Goal: Find specific page/section: Find specific page/section

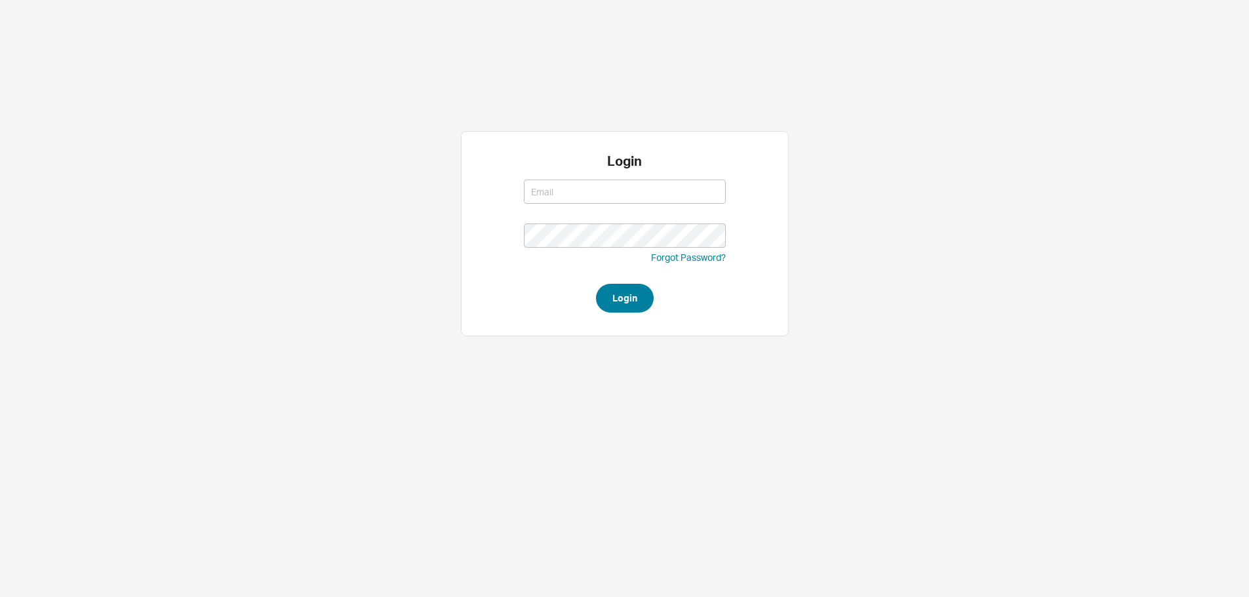
type input "[PERSON_NAME][EMAIL_ADDRESS][DOMAIN_NAME]"
click at [620, 296] on button "Login" at bounding box center [625, 298] width 58 height 29
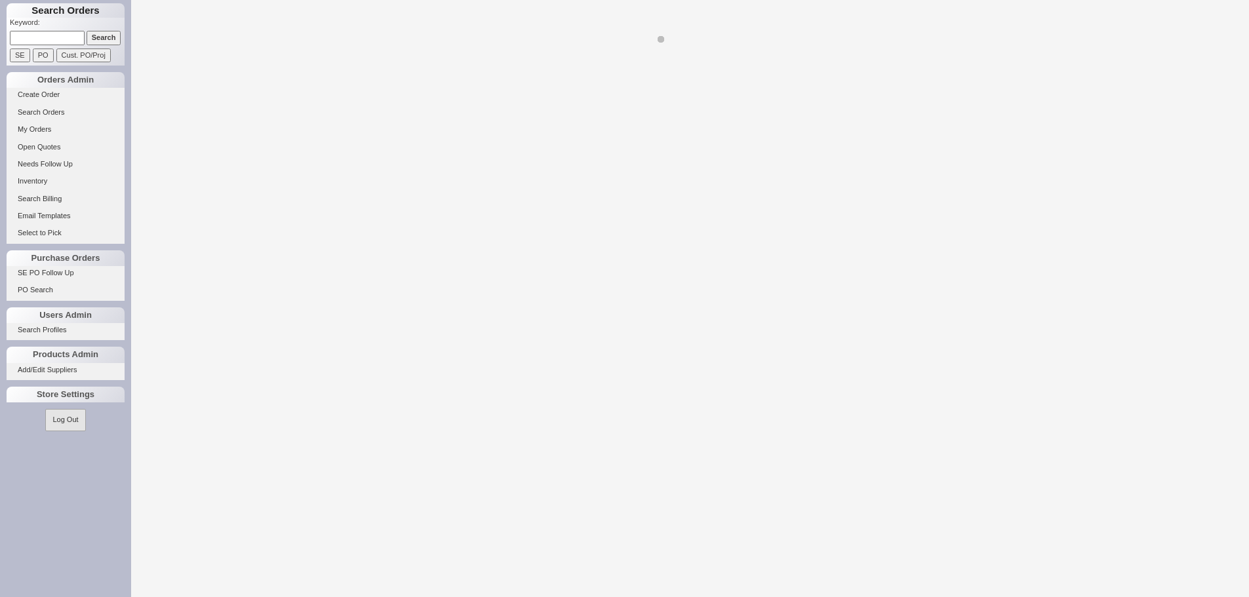
select select "LOW"
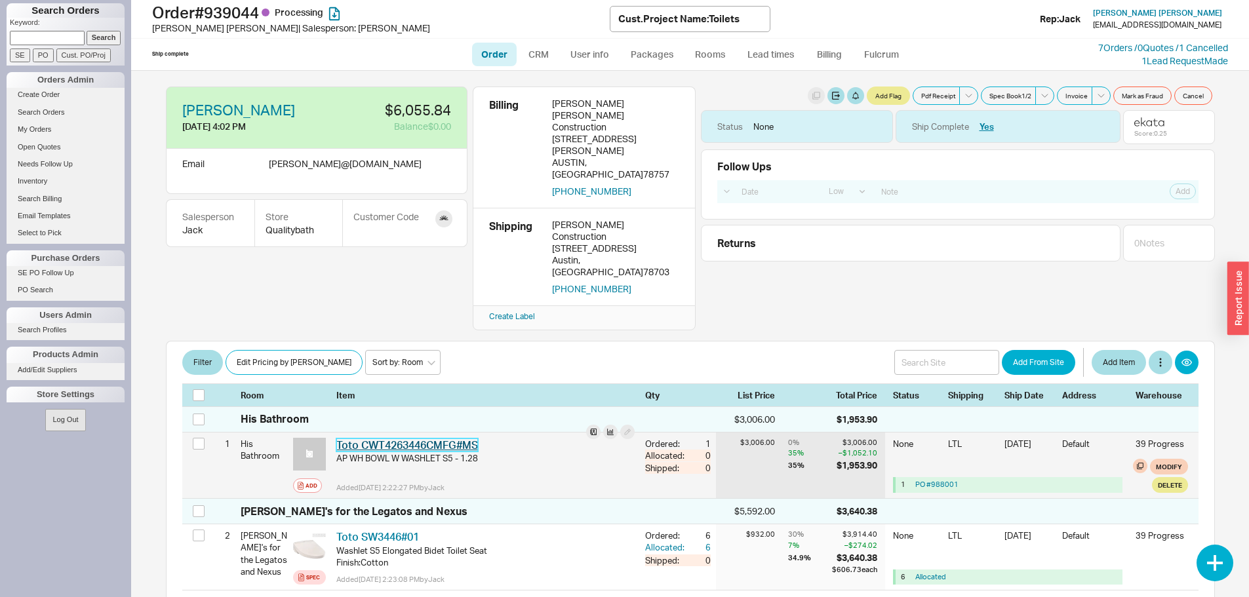
click at [391, 438] on link "Toto CWT4263446CMFG#MS" at bounding box center [407, 444] width 142 height 13
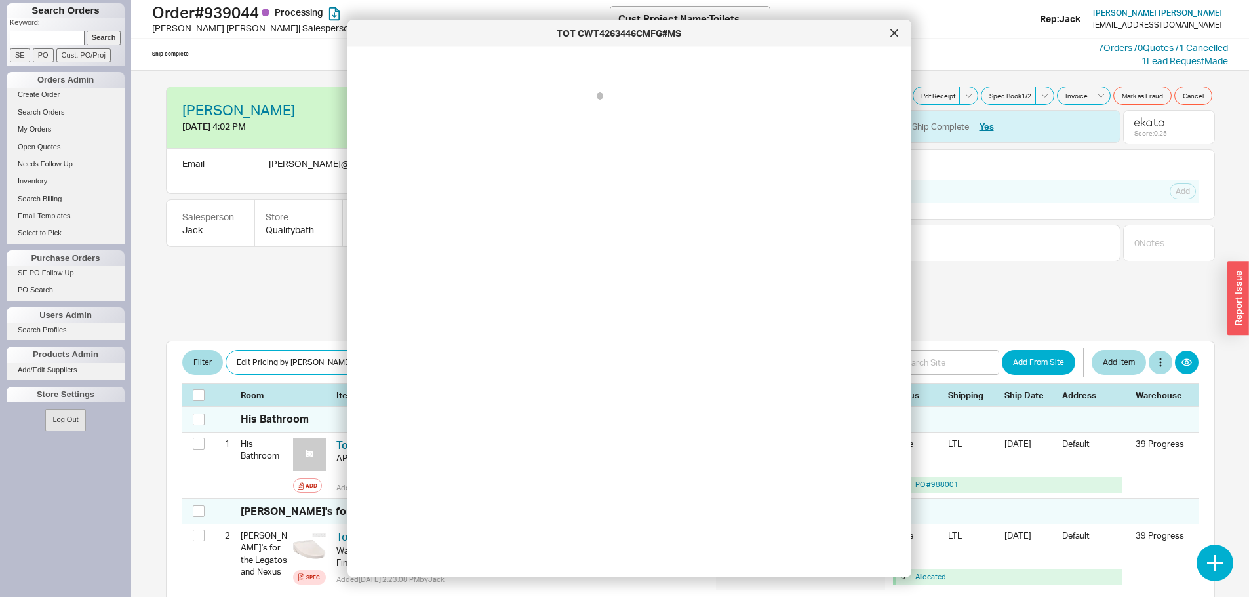
click at [391, 385] on div at bounding box center [639, 306] width 543 height 499
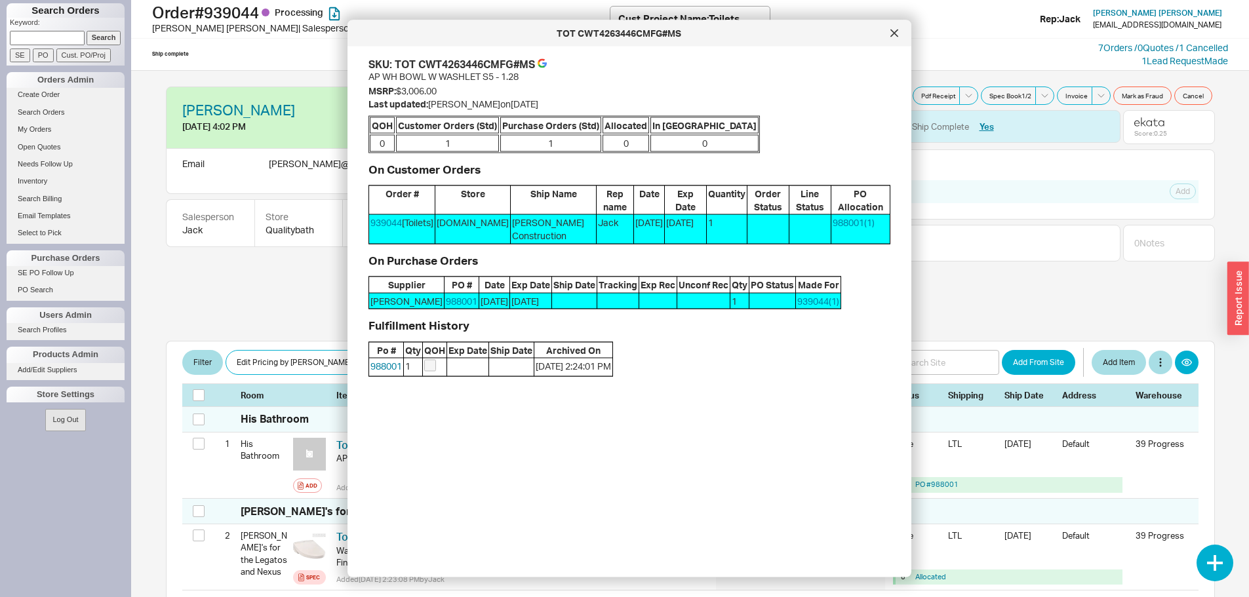
click at [442, 68] on div "TOT CWT4263446CMFG#MS" at bounding box center [465, 64] width 140 height 14
copy div "CWT4263446CMFG"
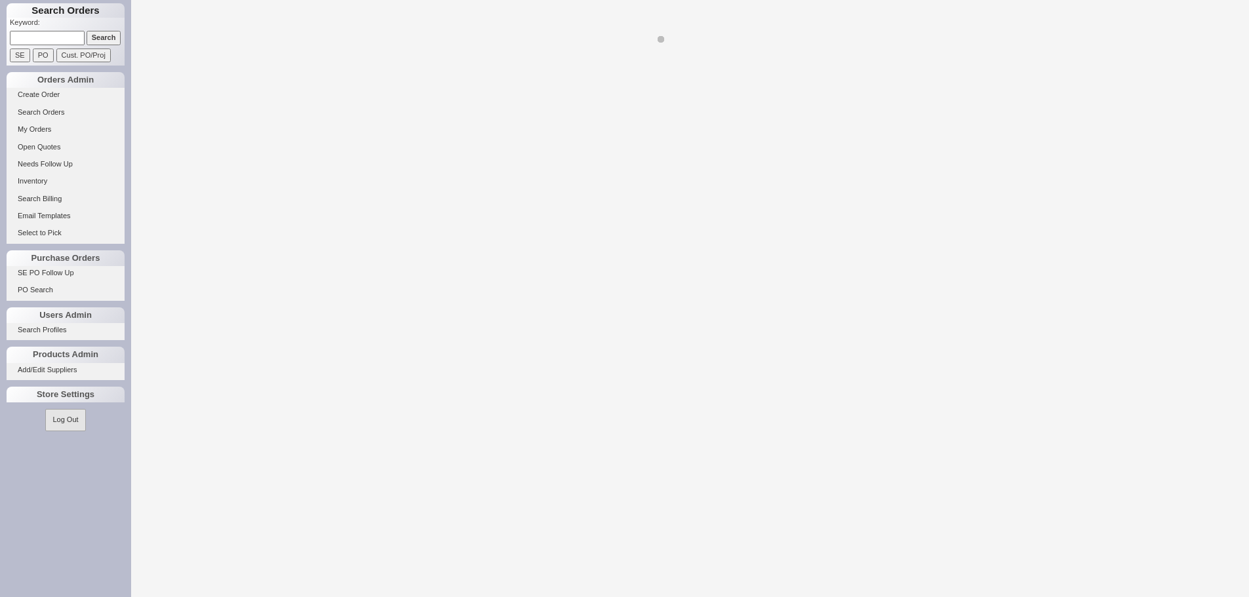
select select "LOW"
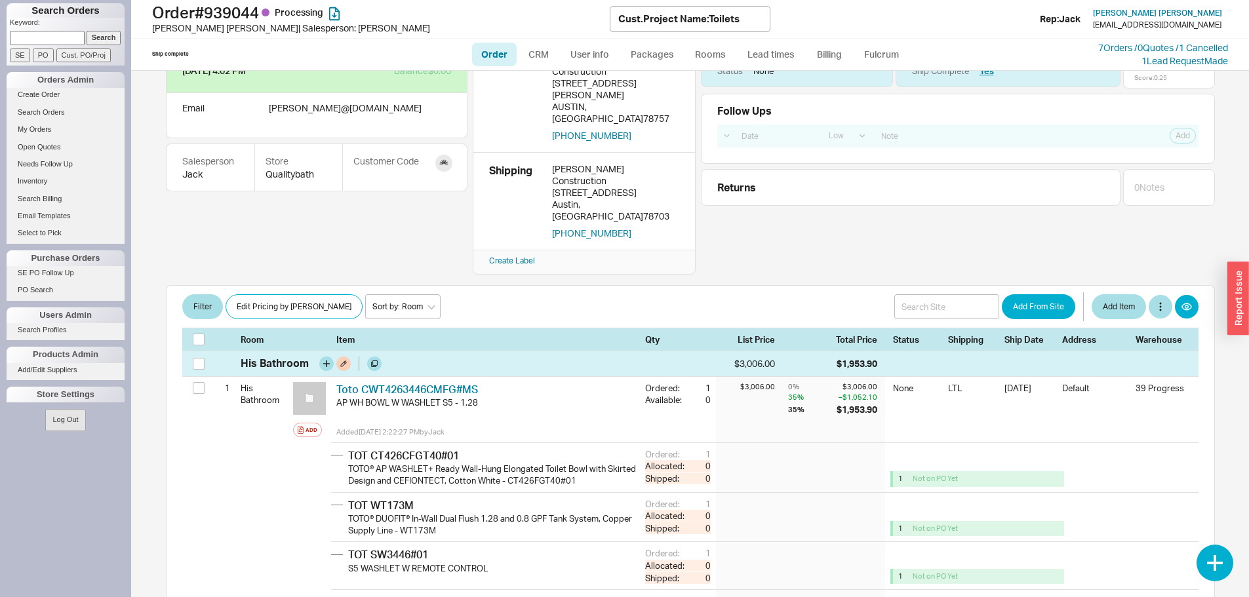
scroll to position [131, 0]
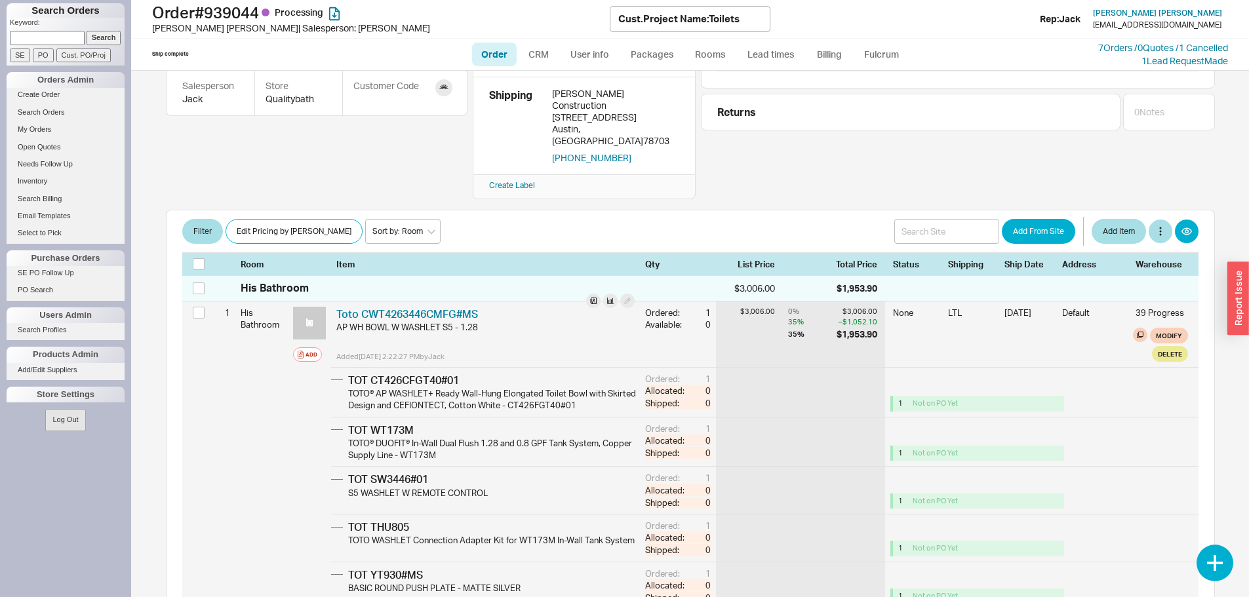
click at [388, 568] on div "TOT YT930#MS" at bounding box center [494, 575] width 292 height 14
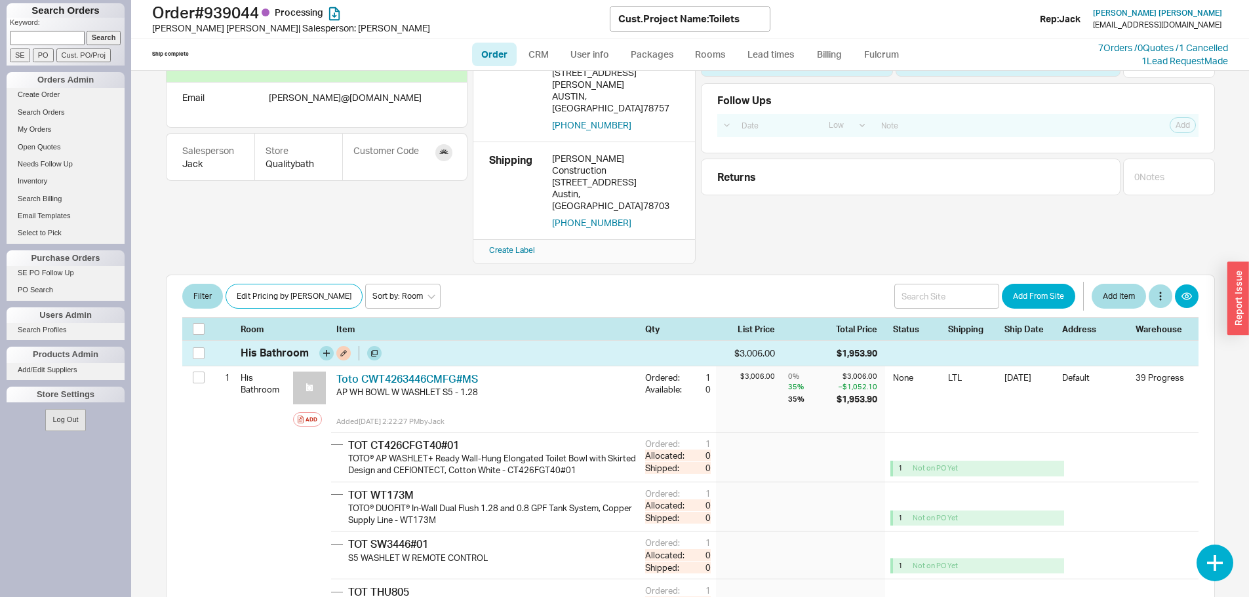
scroll to position [66, 0]
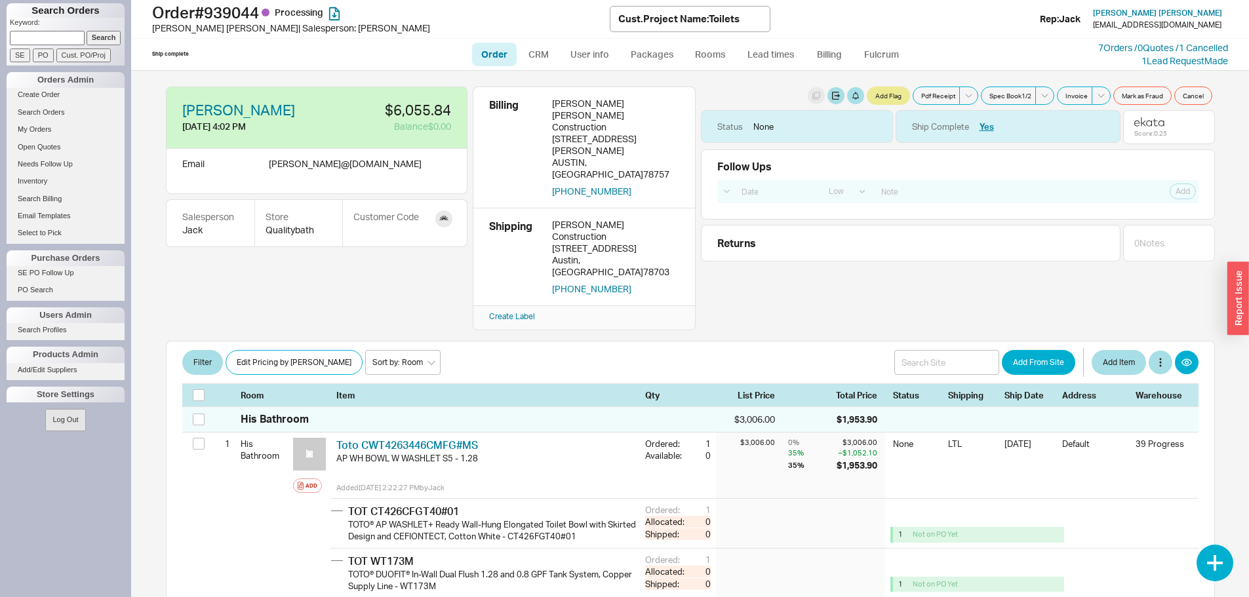
select select "LOW"
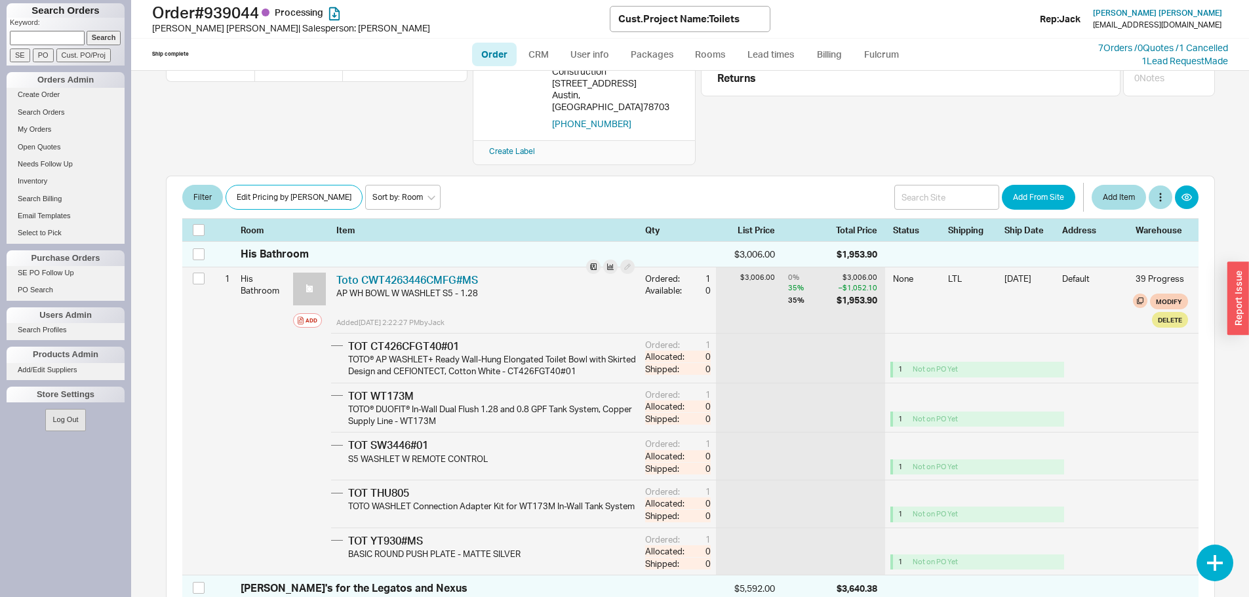
scroll to position [197, 0]
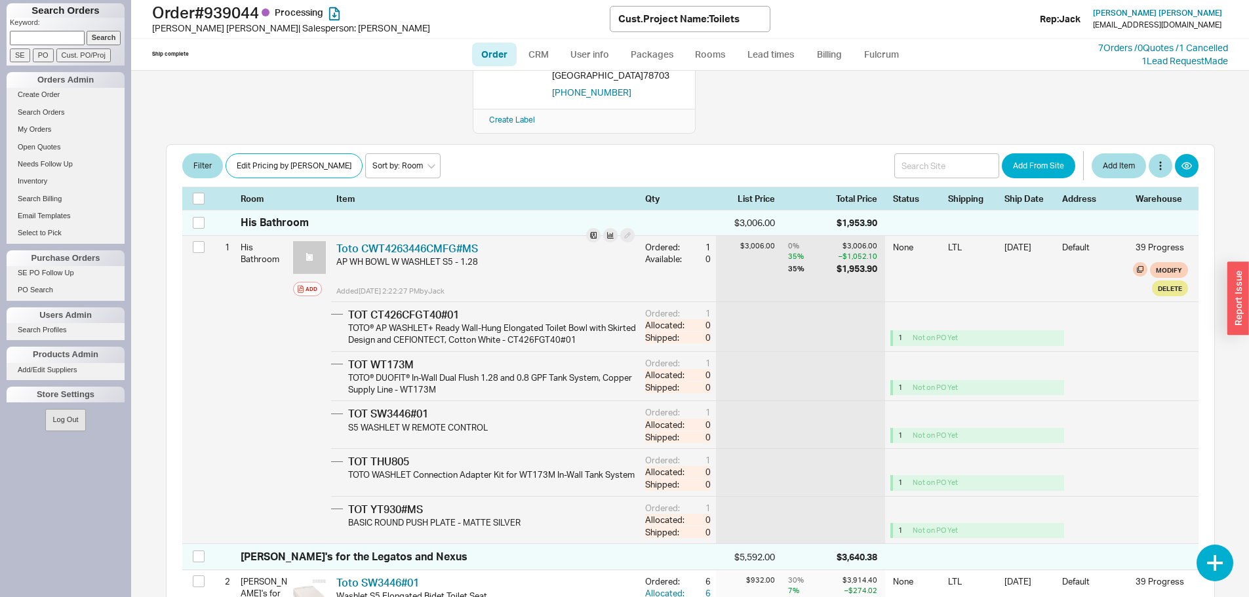
click at [378, 307] on div "TOT CT426CFGT40#01" at bounding box center [494, 314] width 292 height 14
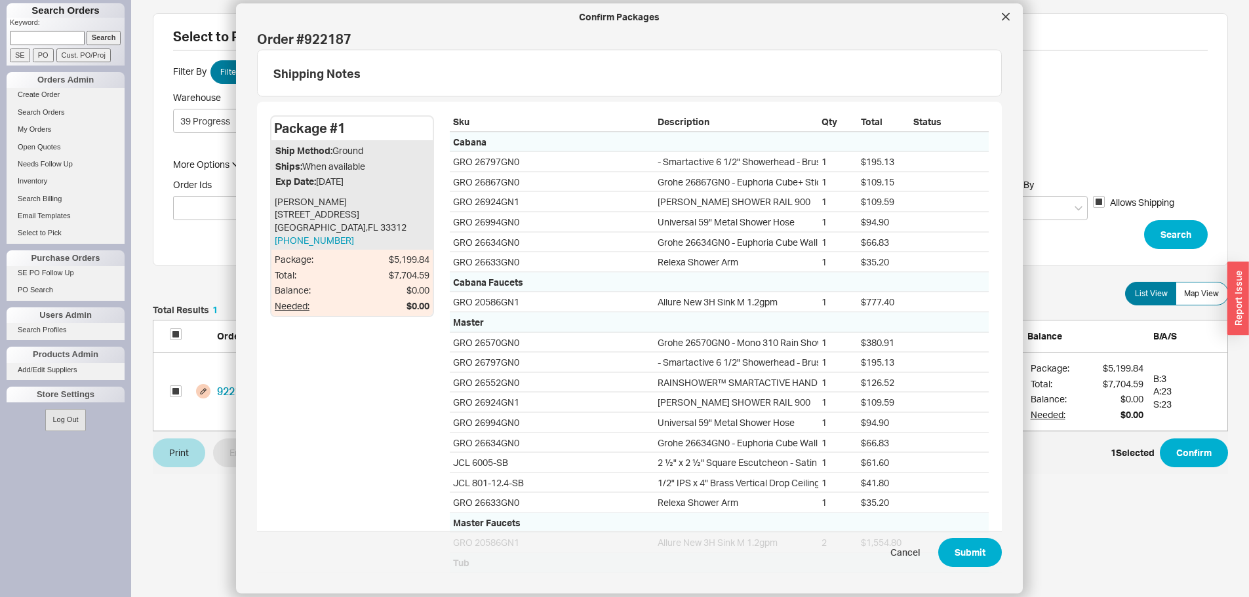
scroll to position [116, 1065]
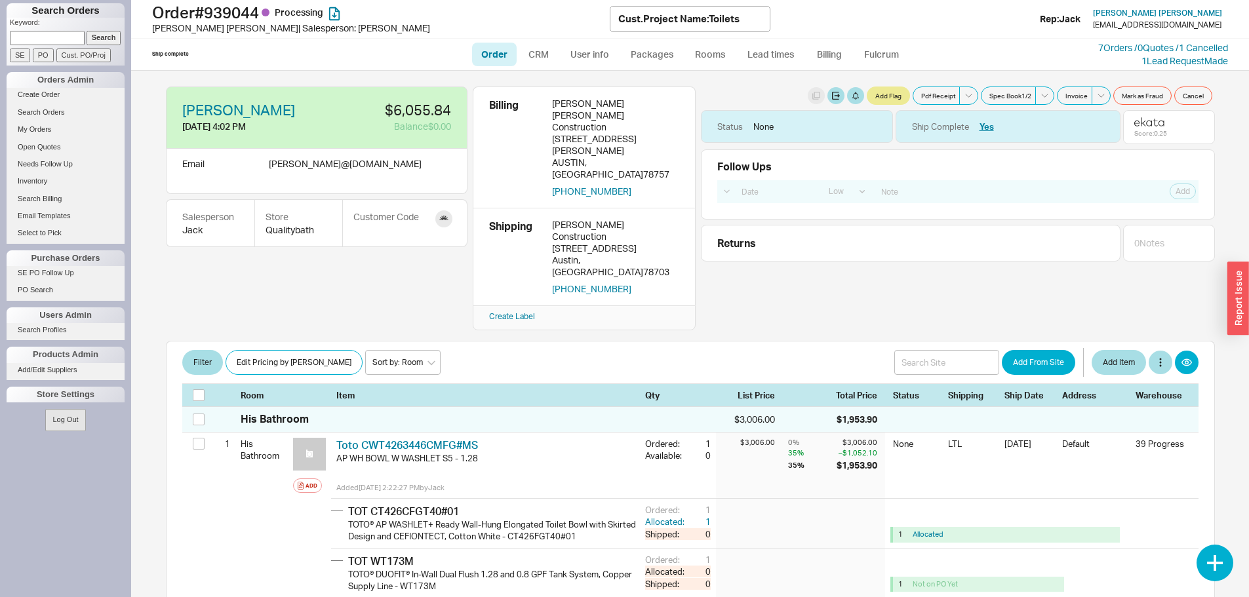
select select "LOW"
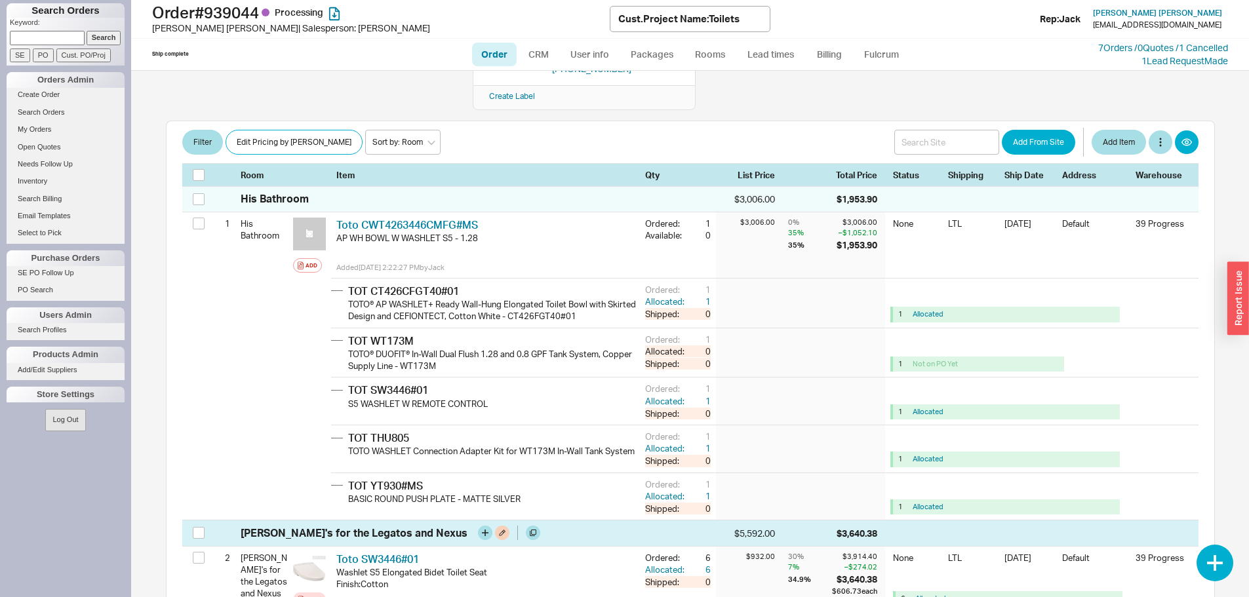
scroll to position [197, 0]
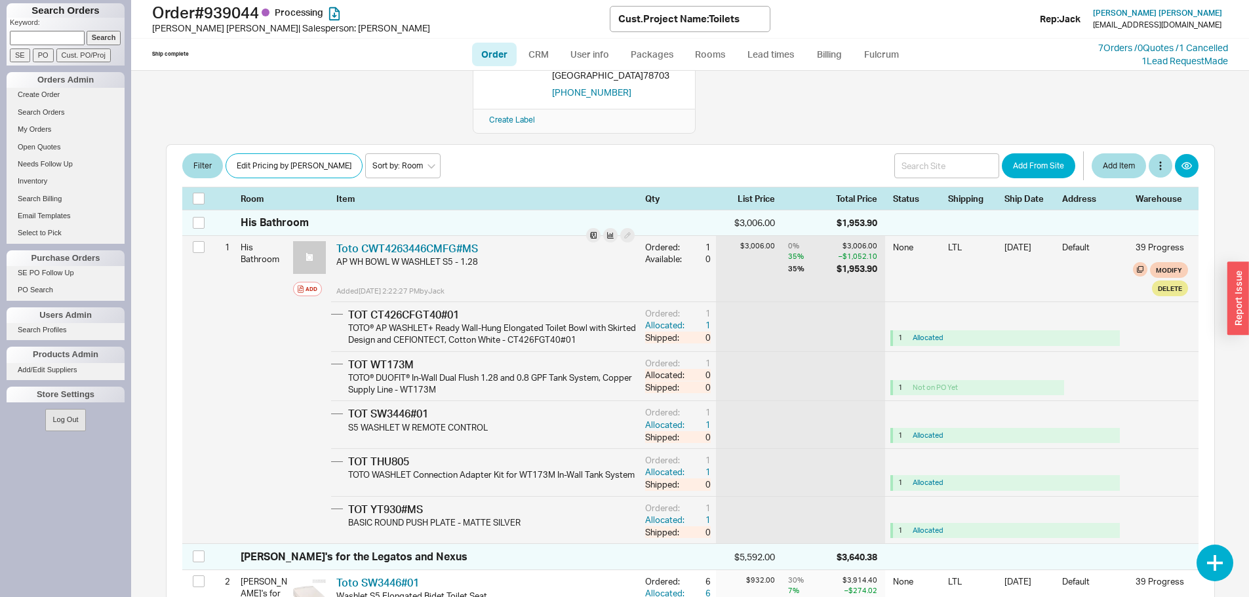
click at [376, 357] on div "TOT WT173M" at bounding box center [494, 364] width 292 height 14
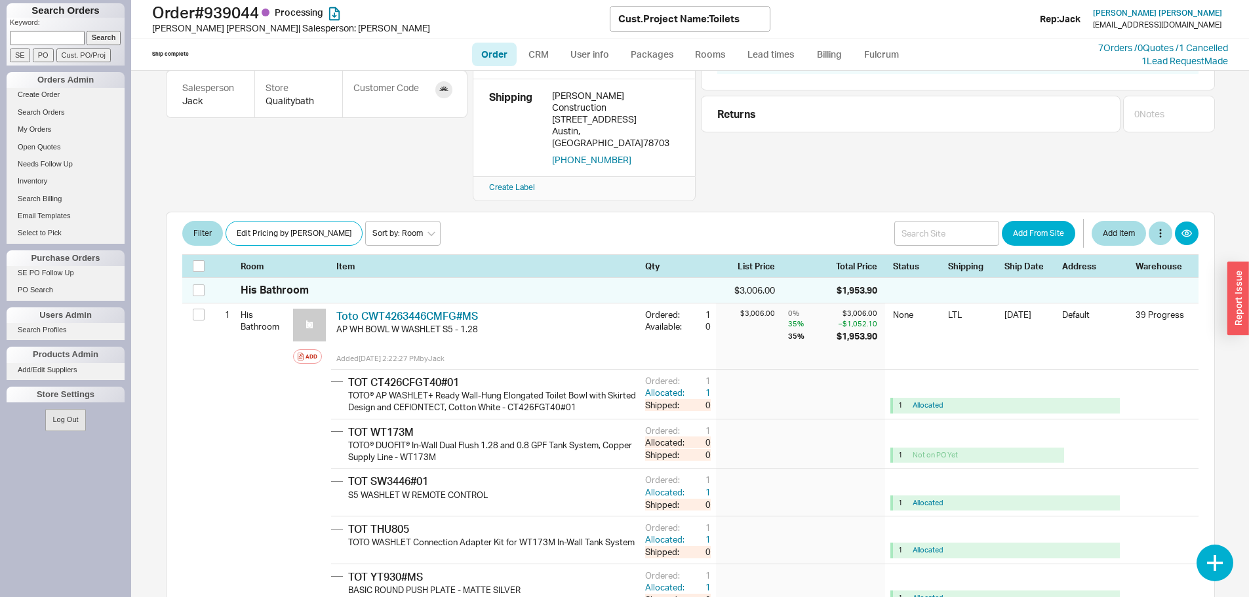
scroll to position [66, 0]
